Goal: Information Seeking & Learning: Learn about a topic

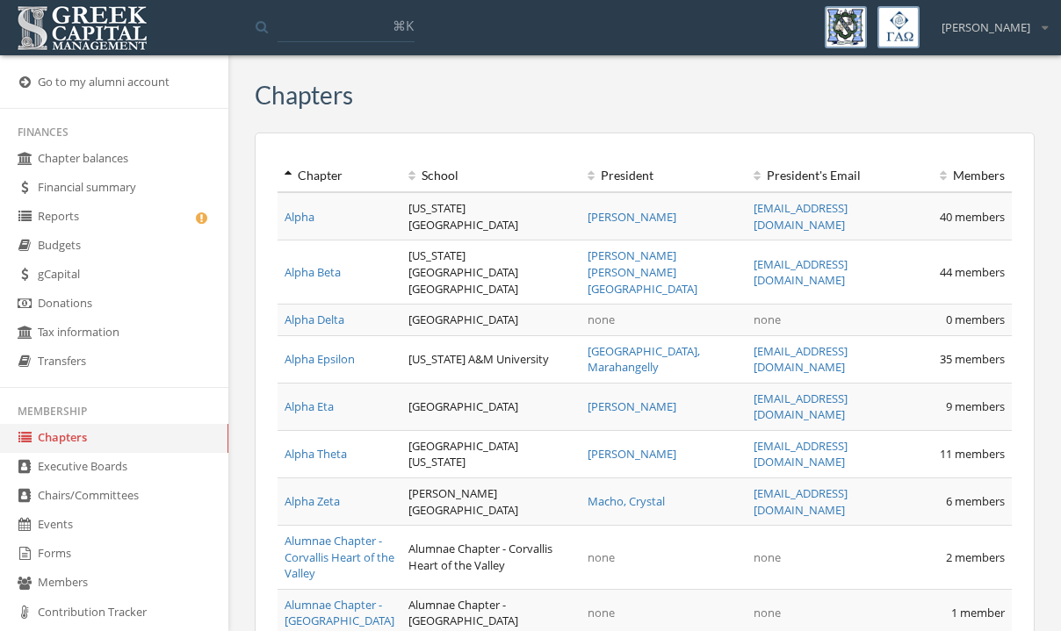
click at [129, 155] on link "Chapter balances" at bounding box center [114, 159] width 228 height 29
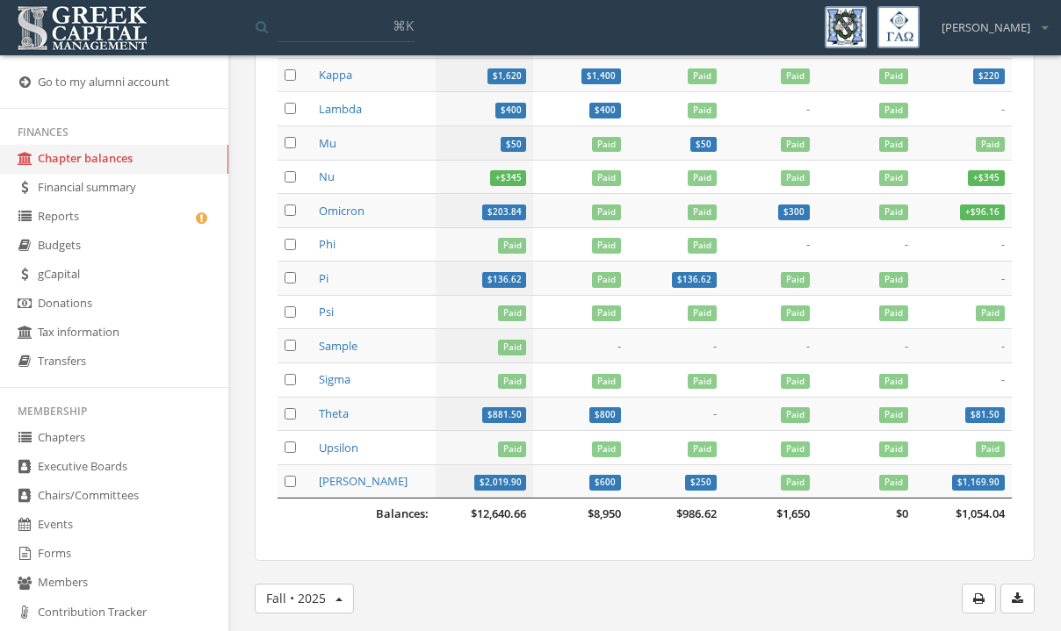
scroll to position [1385, 0]
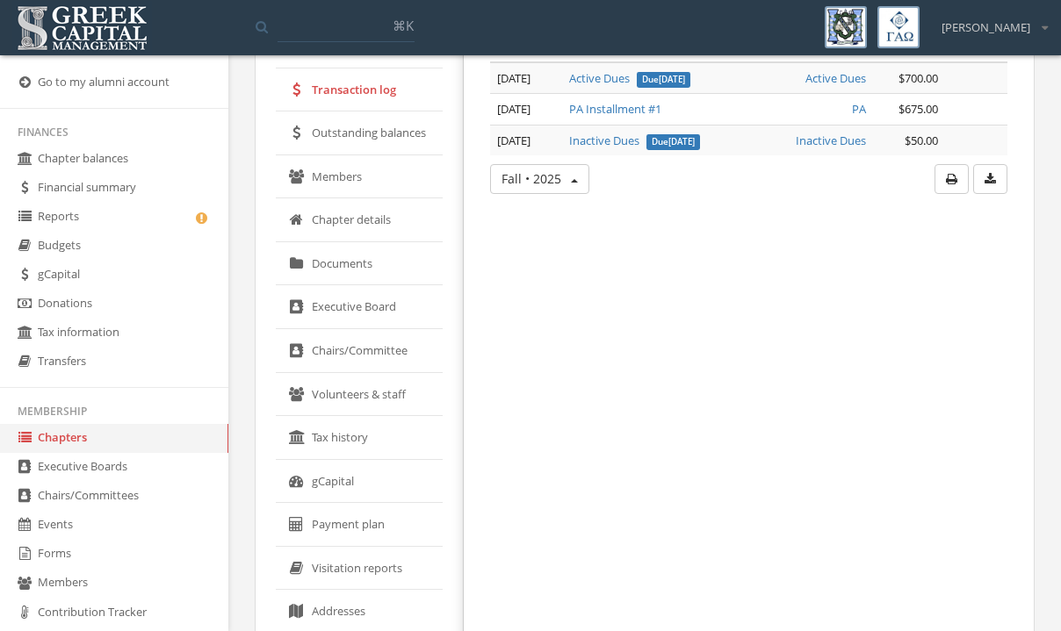
scroll to position [182, 0]
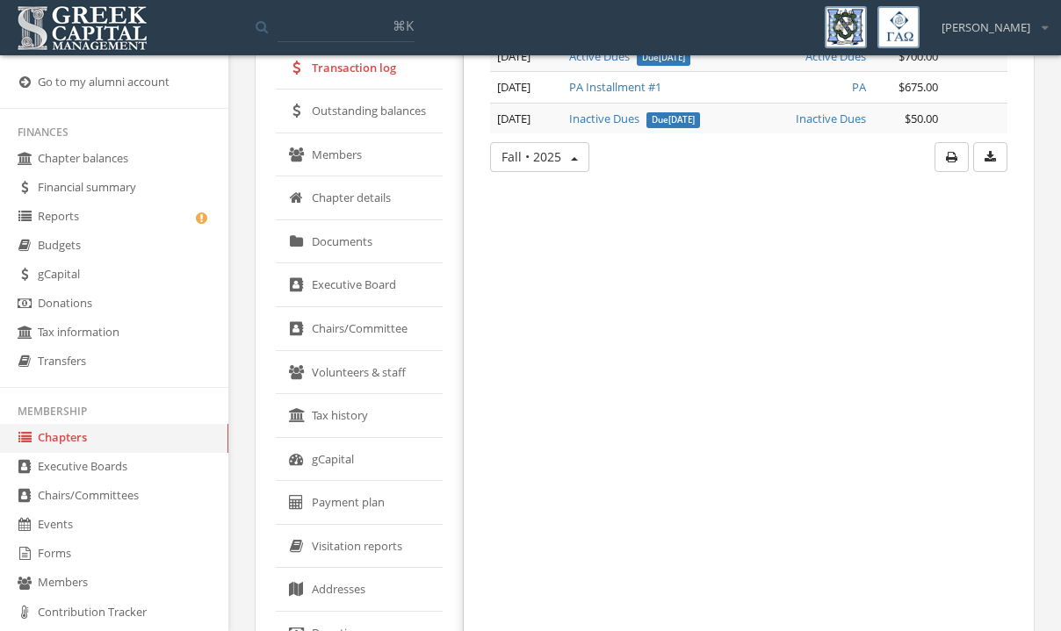
click at [350, 461] on link "gCapital" at bounding box center [359, 460] width 167 height 44
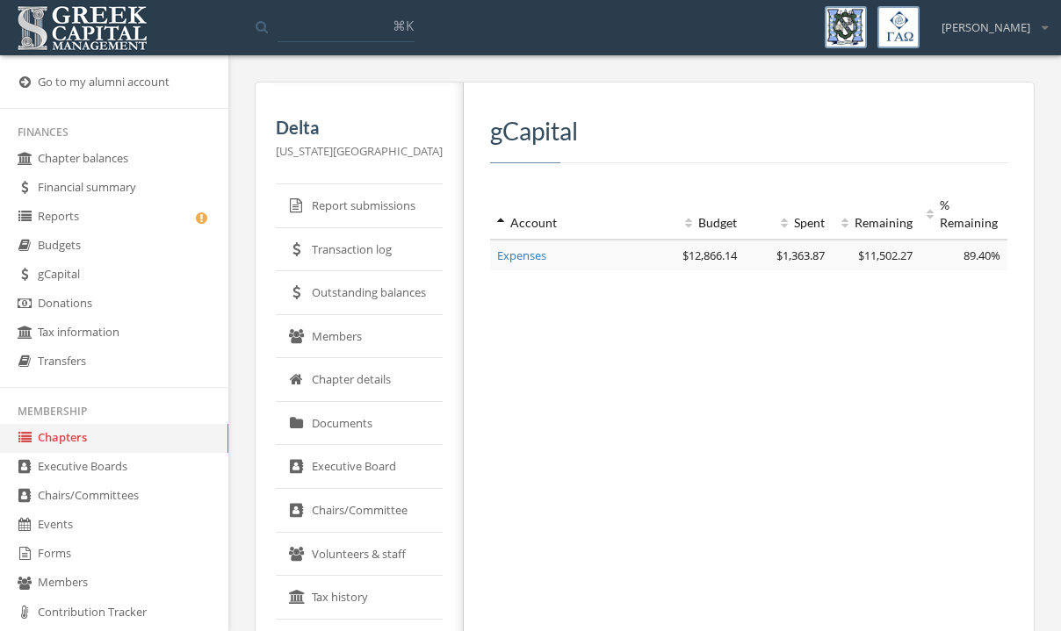
click at [339, 240] on link "Transaction log" at bounding box center [359, 250] width 167 height 44
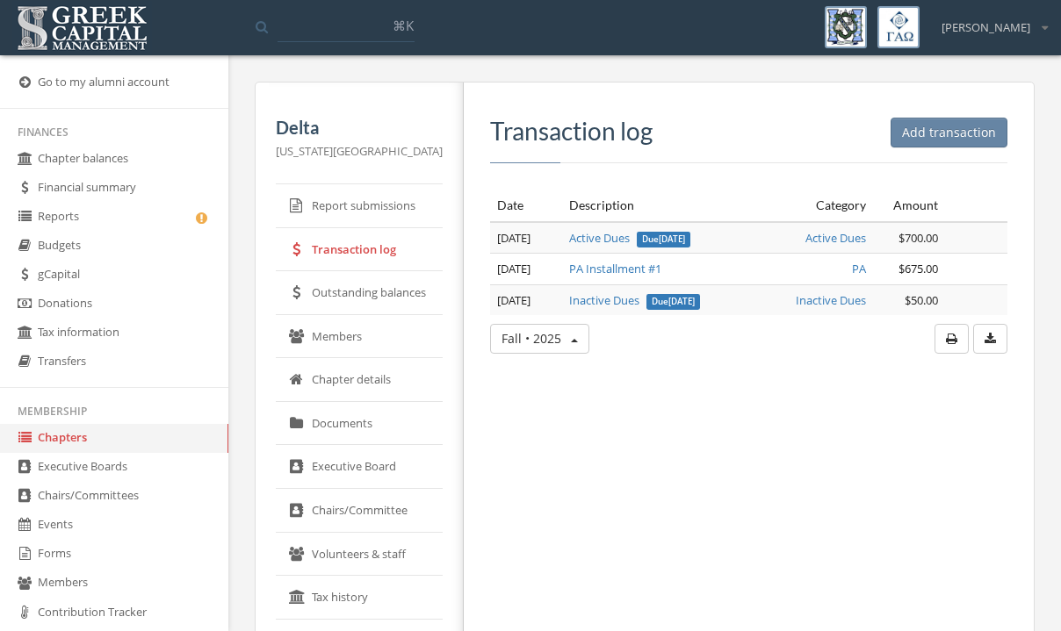
click at [576, 354] on button "Fall • 2025" at bounding box center [539, 339] width 99 height 30
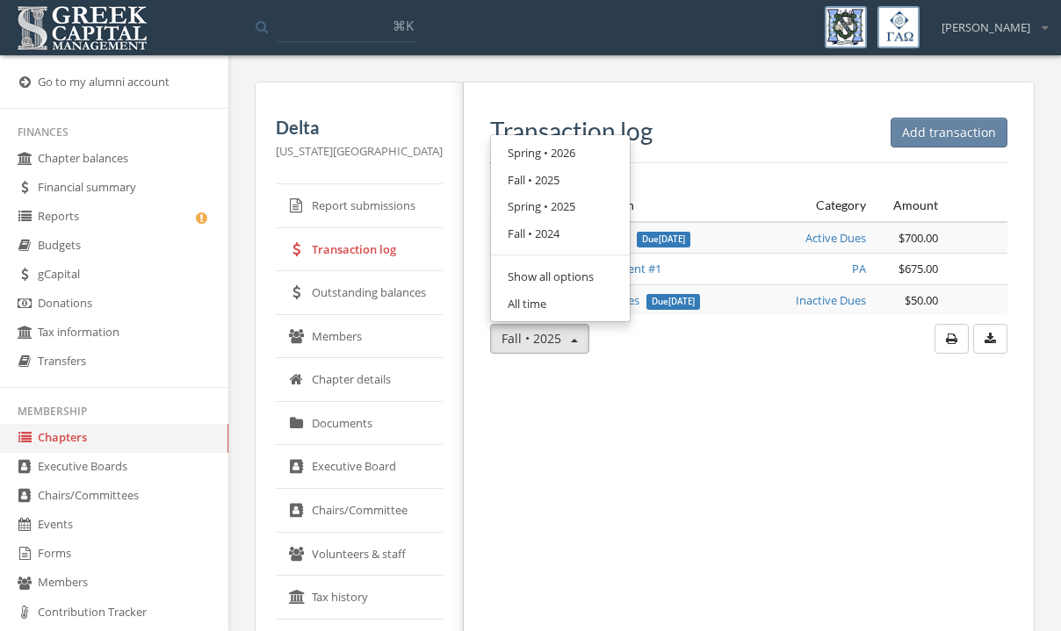
click at [572, 220] on link "Spring • 2025" at bounding box center [560, 206] width 126 height 27
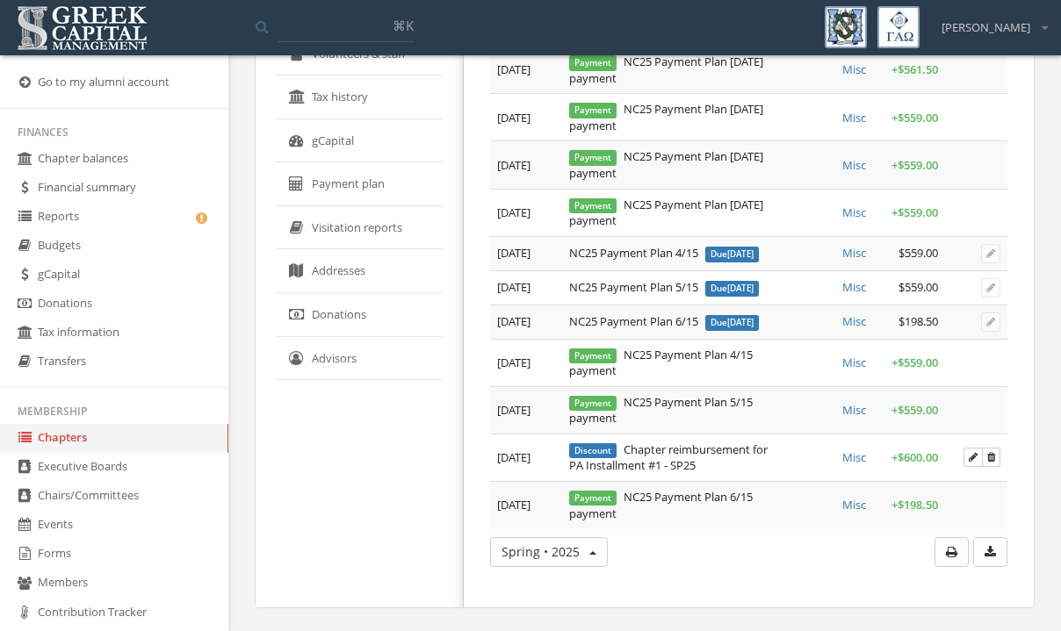
scroll to position [692, 0]
click at [593, 561] on button "Spring • 2025" at bounding box center [549, 552] width 118 height 30
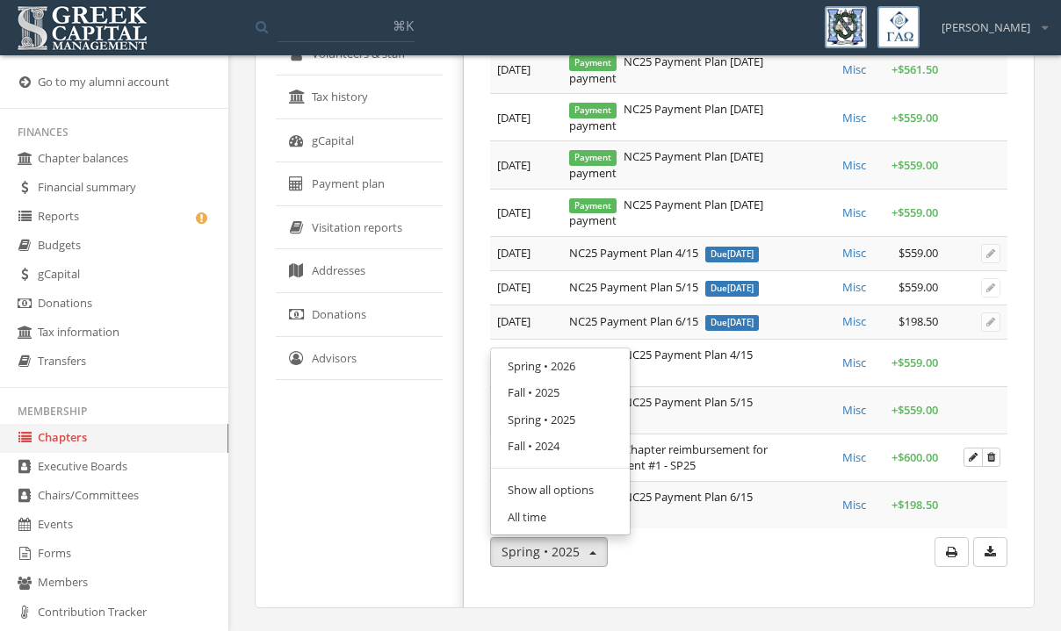
click at [582, 442] on link "Fall • 2024" at bounding box center [560, 446] width 126 height 27
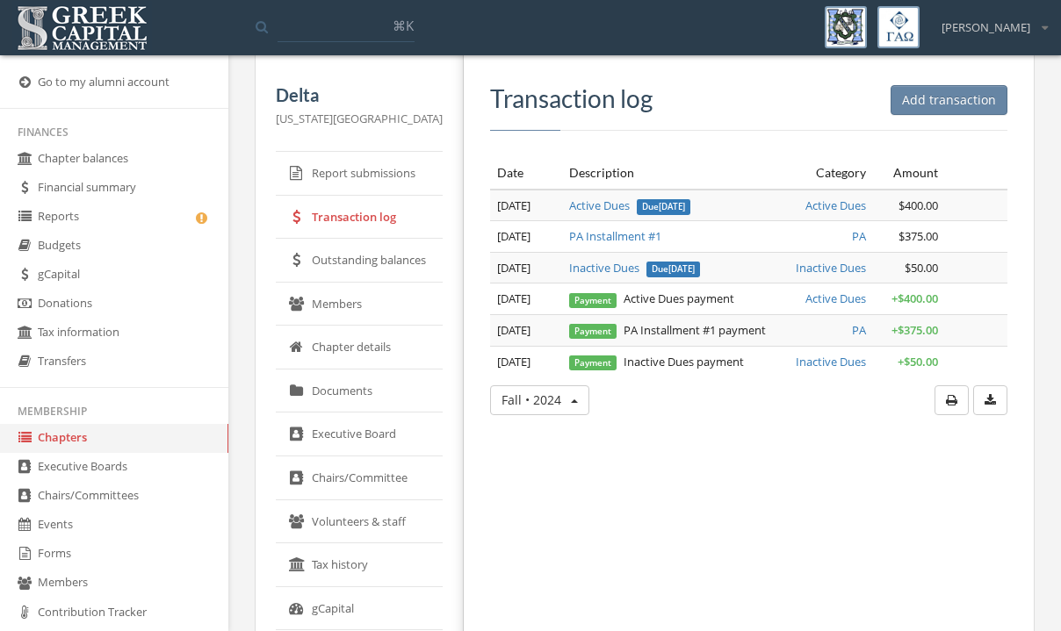
scroll to position [30, 0]
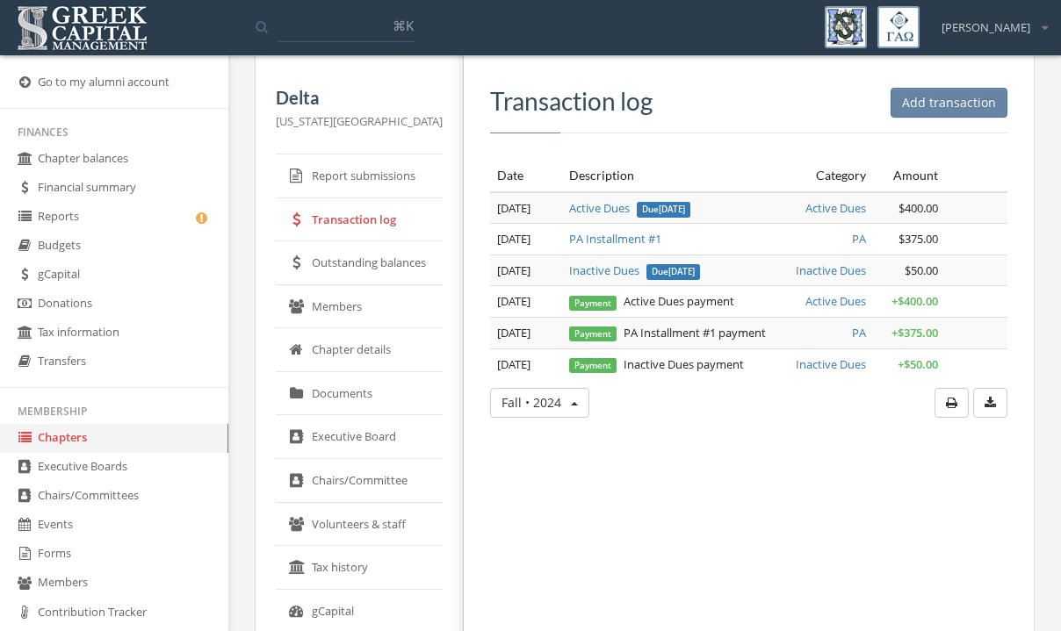
click at [566, 418] on button "Fall • 2024" at bounding box center [539, 403] width 99 height 30
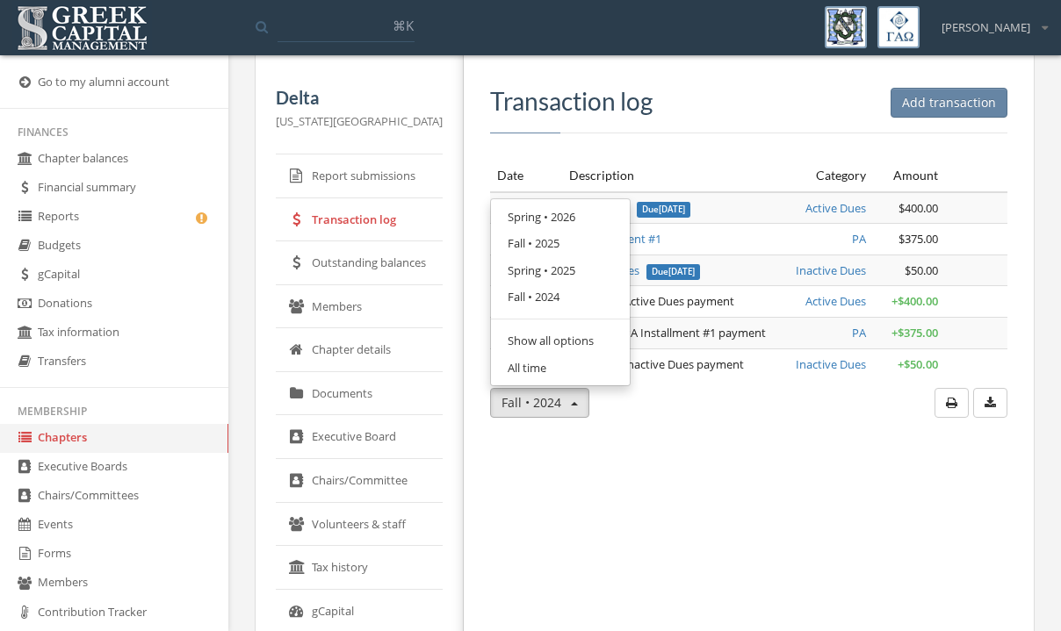
click at [564, 382] on link "All time" at bounding box center [560, 368] width 126 height 27
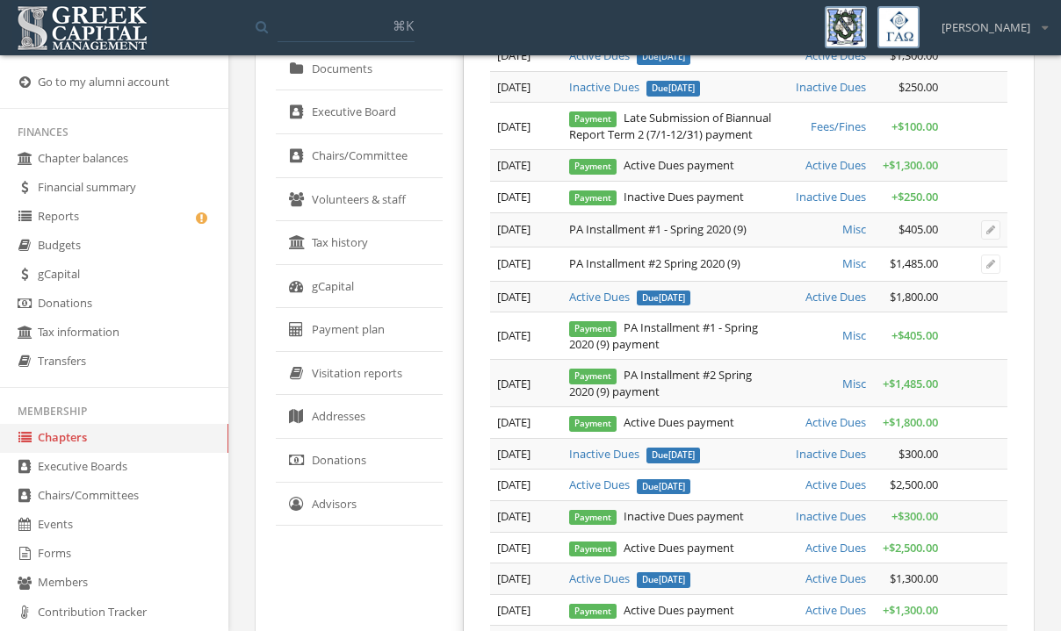
scroll to position [357, 0]
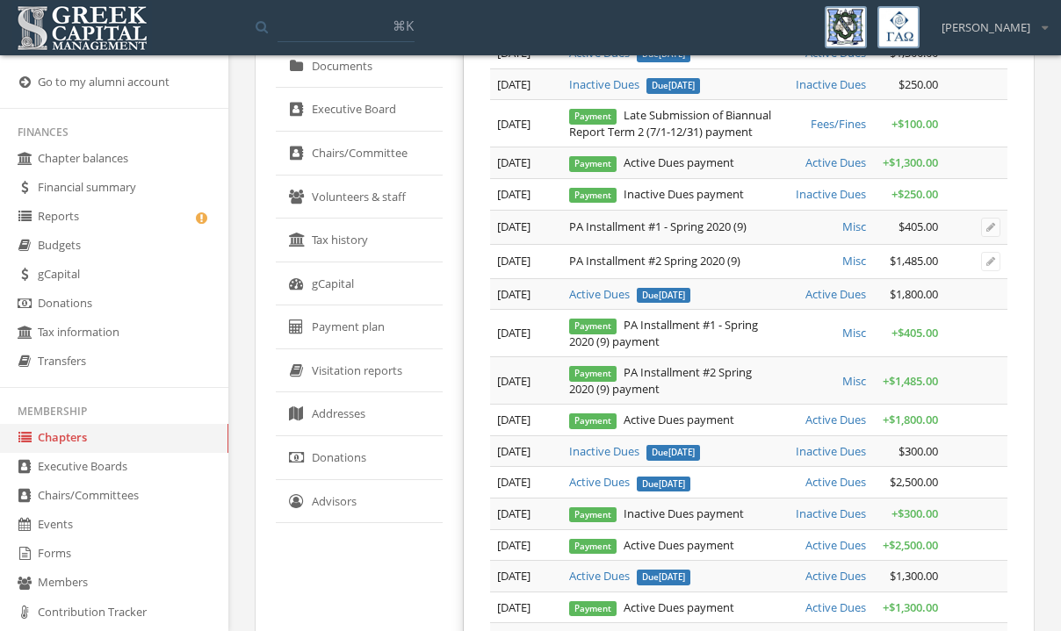
click at [367, 288] on link "gCapital" at bounding box center [359, 285] width 167 height 44
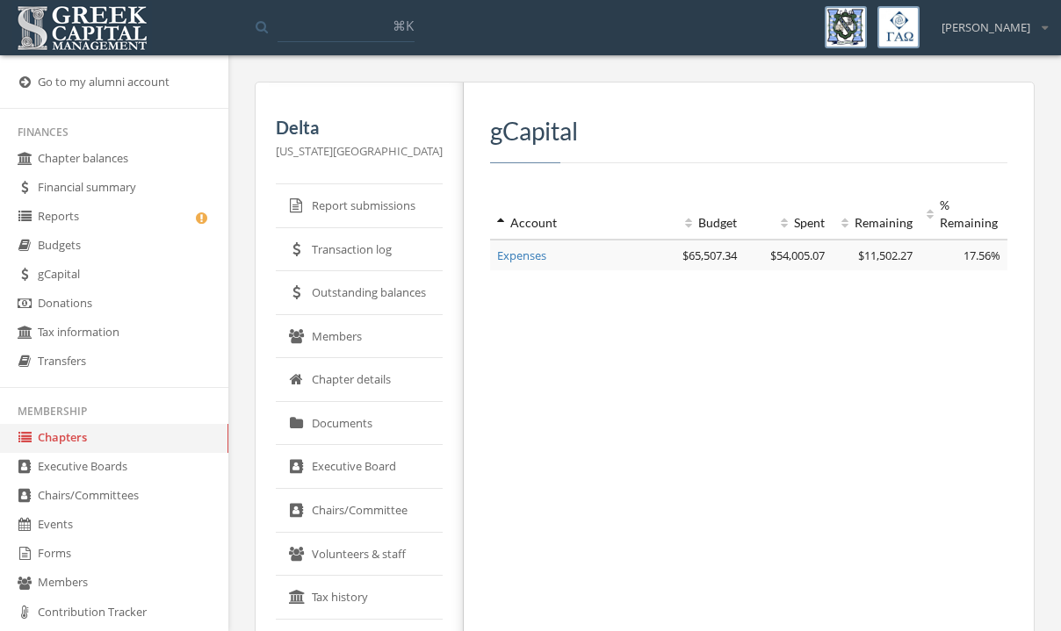
click at [509, 257] on link "Expenses" at bounding box center [521, 256] width 49 height 16
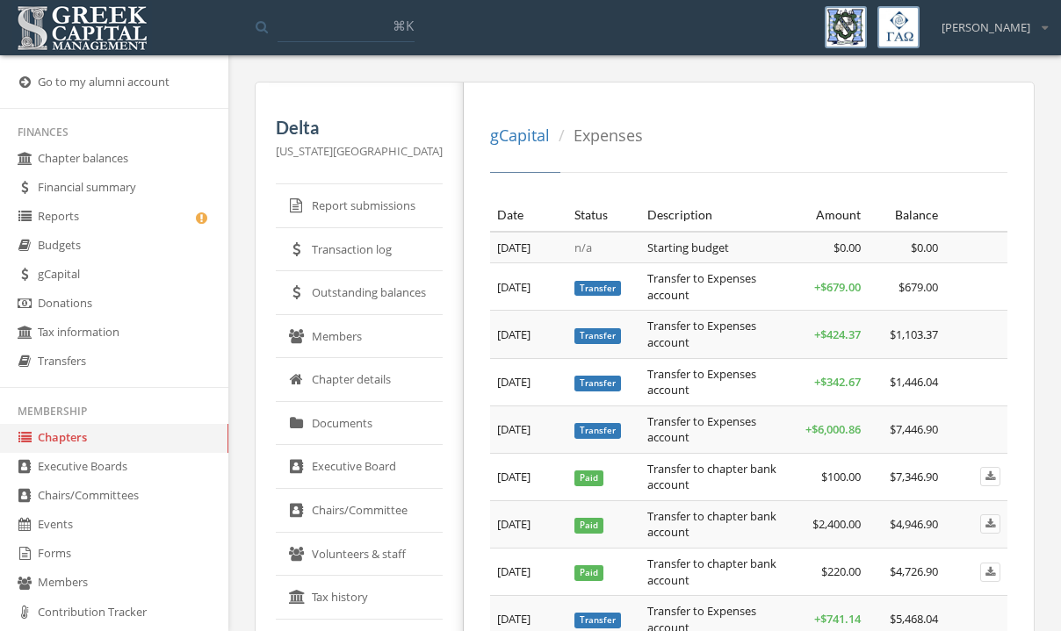
click at [366, 210] on link "Report submissions" at bounding box center [359, 206] width 167 height 44
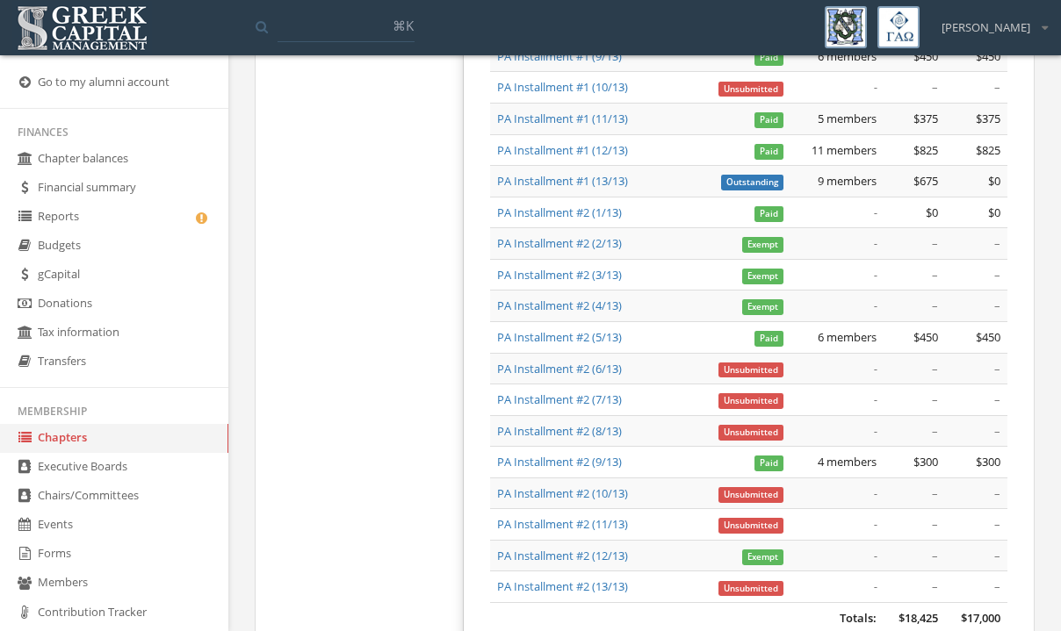
scroll to position [1357, 0]
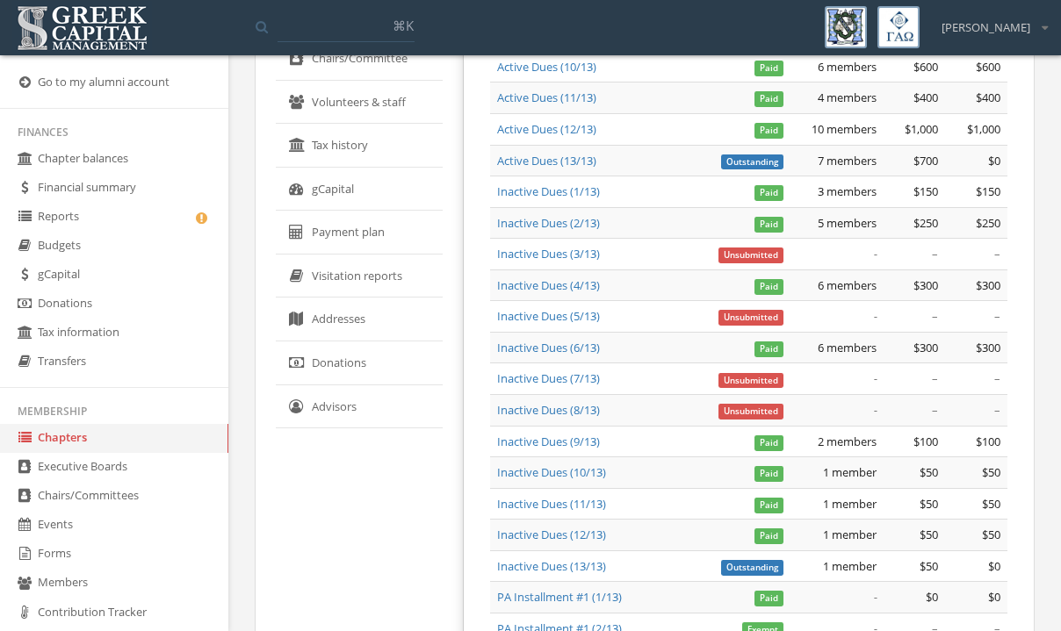
scroll to position [0, 0]
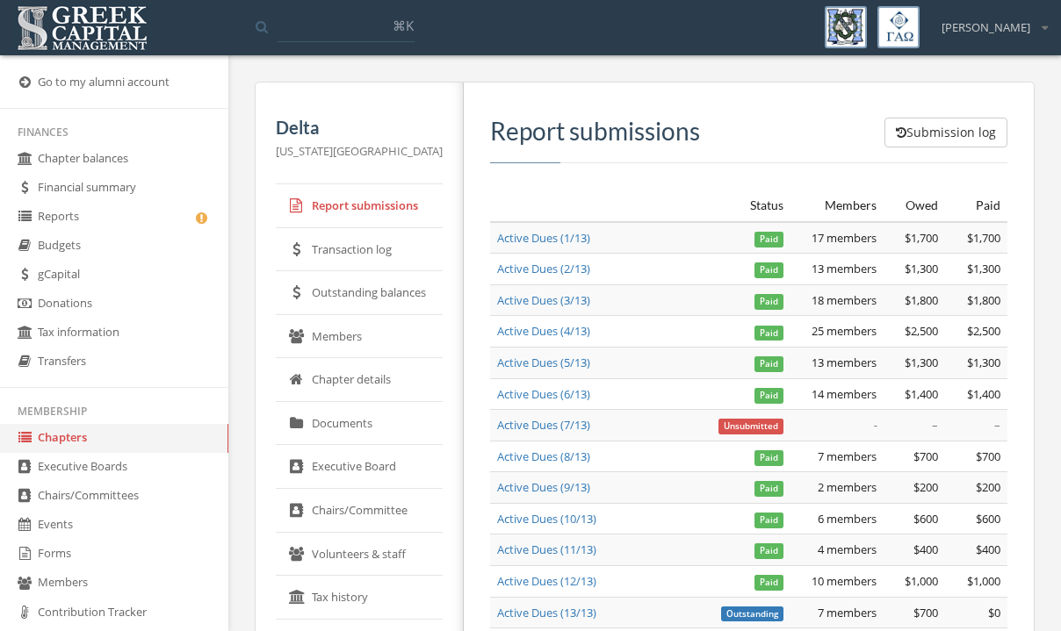
click at [377, 255] on link "Transaction log" at bounding box center [359, 250] width 167 height 44
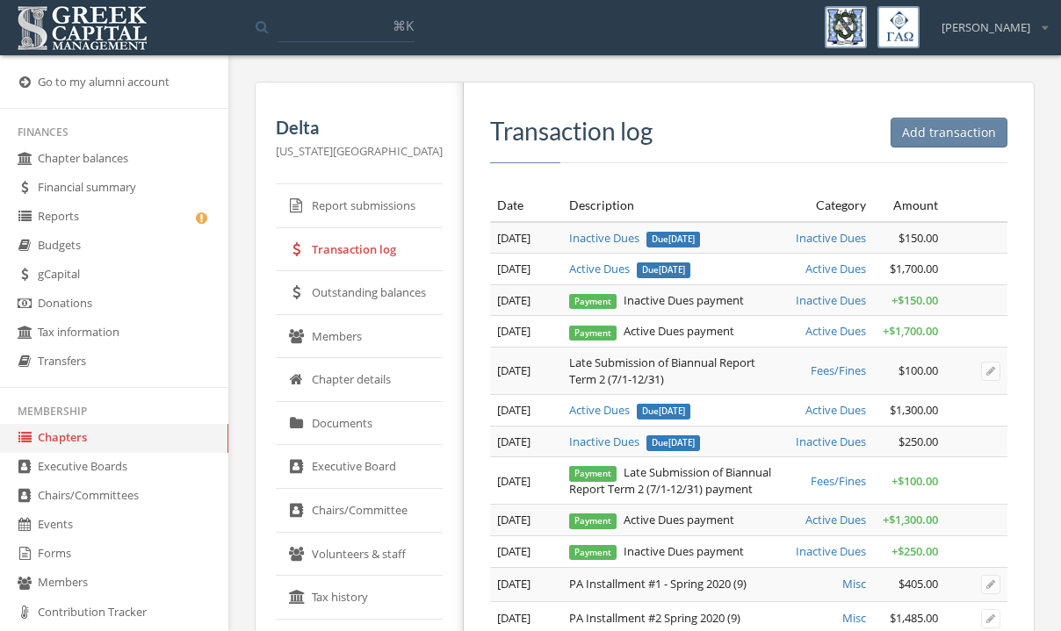
click at [364, 376] on link "Chapter details" at bounding box center [359, 380] width 167 height 44
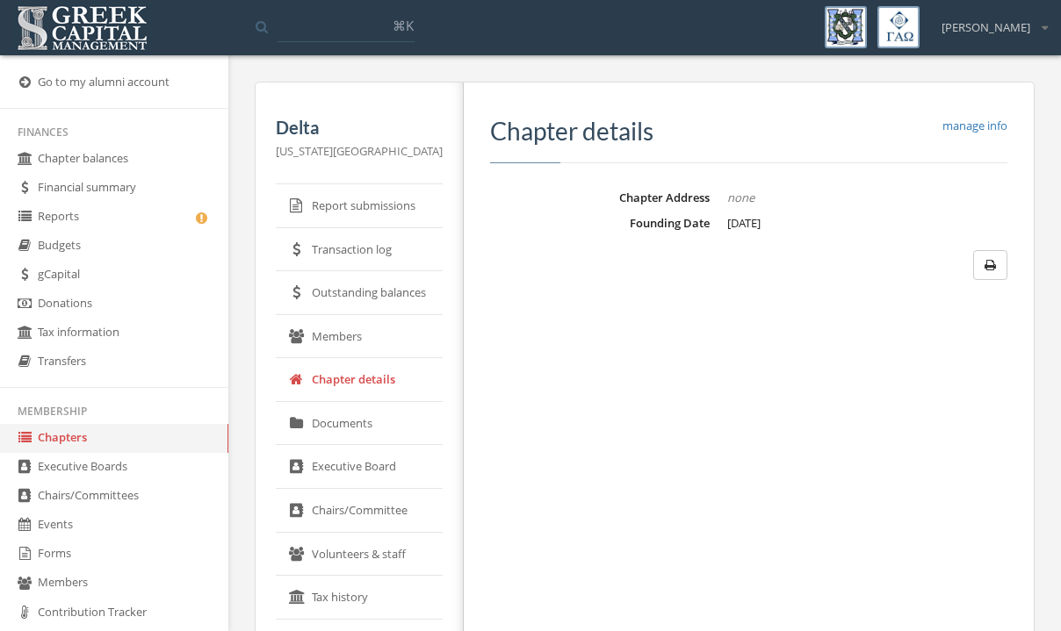
click at [369, 330] on link "Members" at bounding box center [359, 337] width 167 height 44
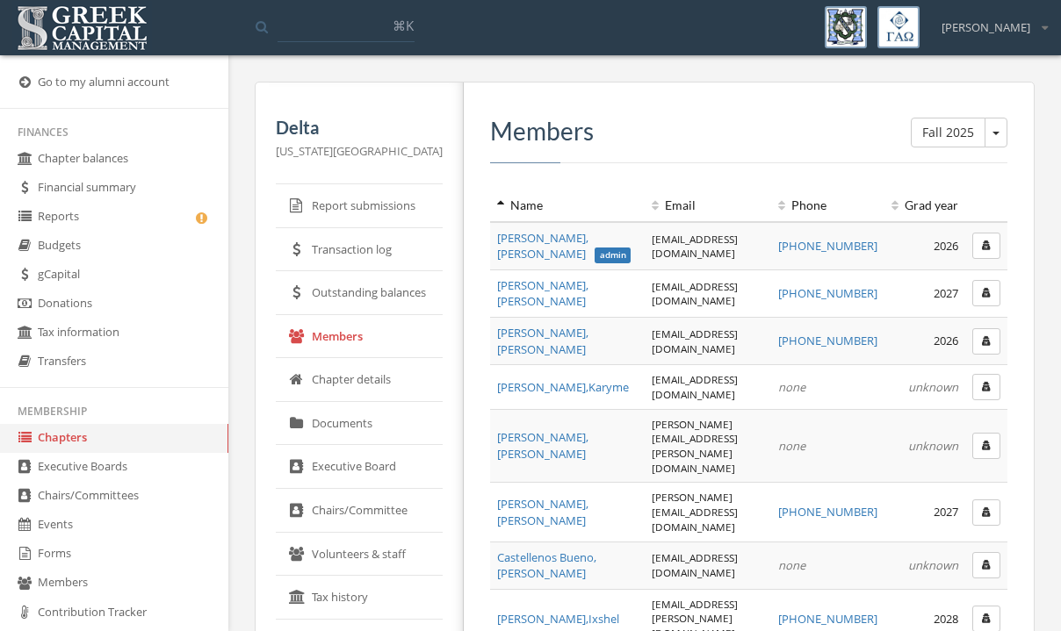
click at [363, 388] on link "Chapter details" at bounding box center [359, 380] width 167 height 44
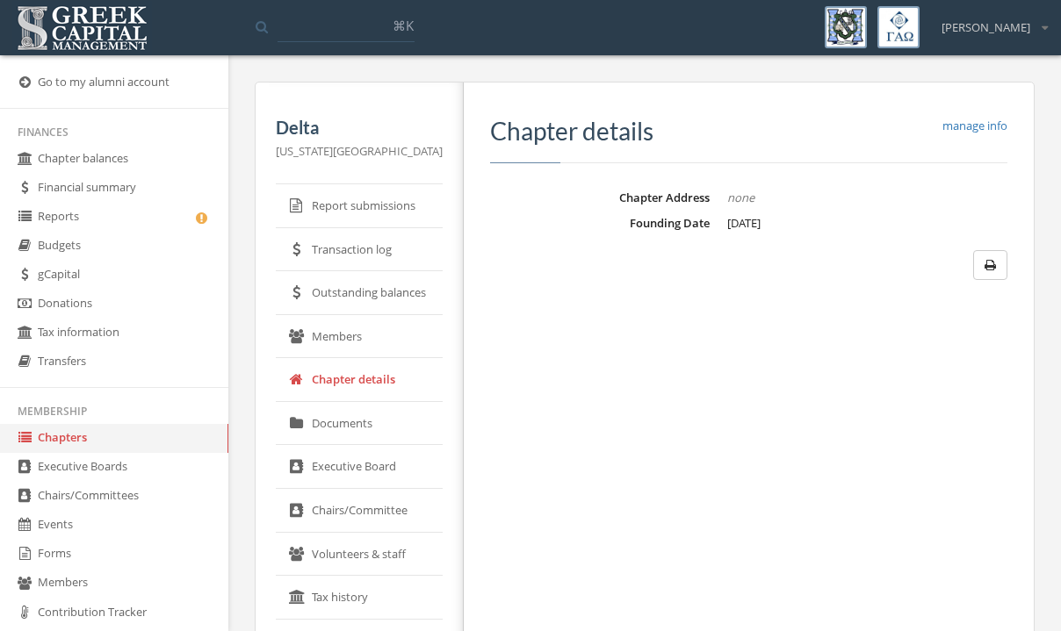
click at [361, 335] on link "Members" at bounding box center [359, 337] width 167 height 44
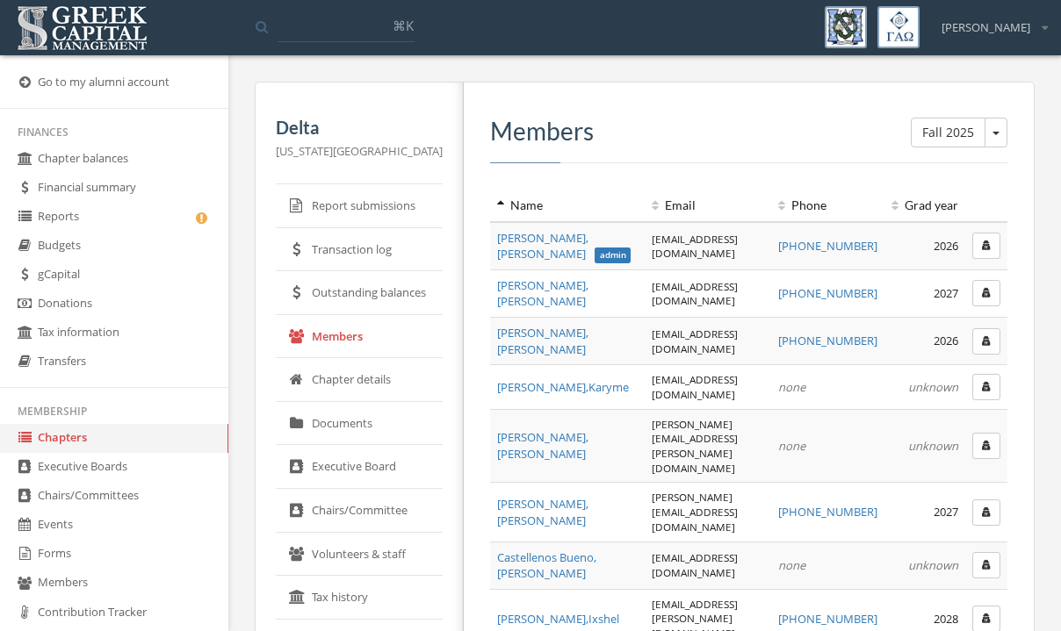
click at [352, 472] on link "Executive Board" at bounding box center [359, 467] width 167 height 44
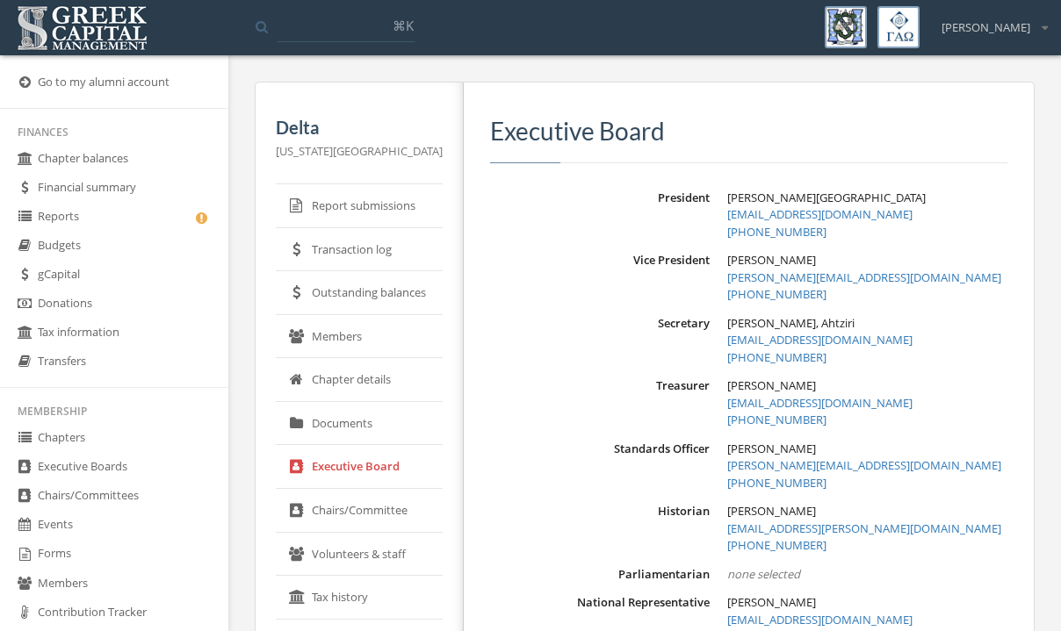
click at [510, 461] on div "Standards Officer [PERSON_NAME] [PERSON_NAME][EMAIL_ADDRESS][DOMAIN_NAME] [PHON…" at bounding box center [748, 467] width 517 height 52
